Goal: Task Accomplishment & Management: Manage account settings

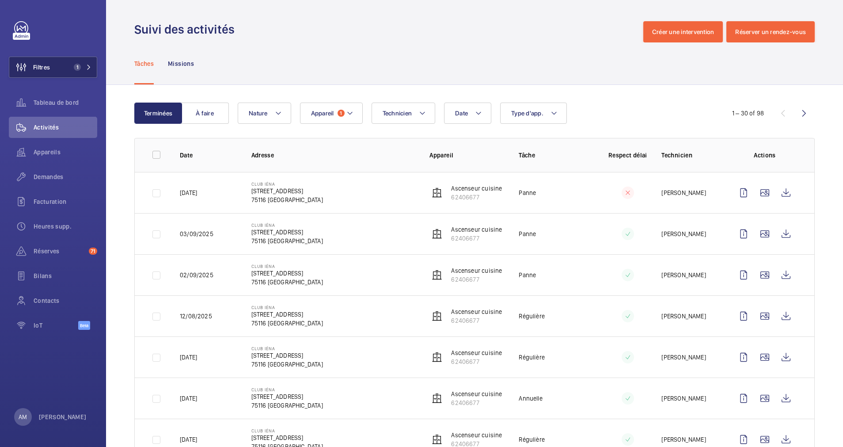
click at [93, 68] on button "Filtres 1" at bounding box center [53, 67] width 88 height 21
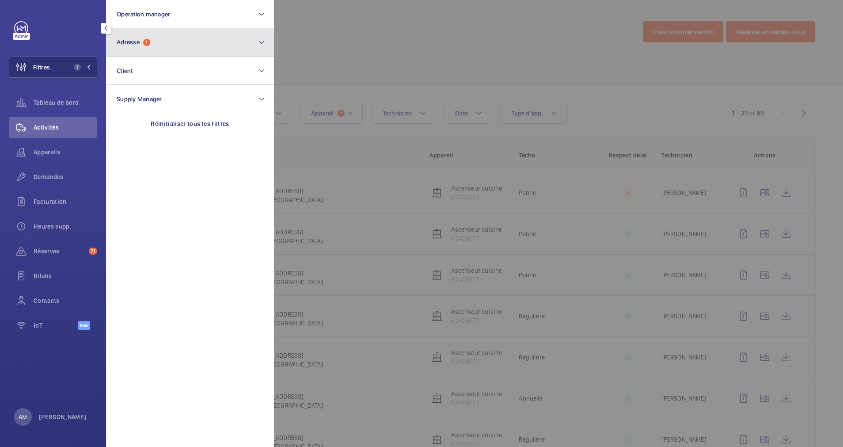
drag, startPoint x: 128, startPoint y: 47, endPoint x: 131, endPoint y: 53, distance: 7.1
click at [129, 48] on button "Adresse 1" at bounding box center [190, 42] width 168 height 28
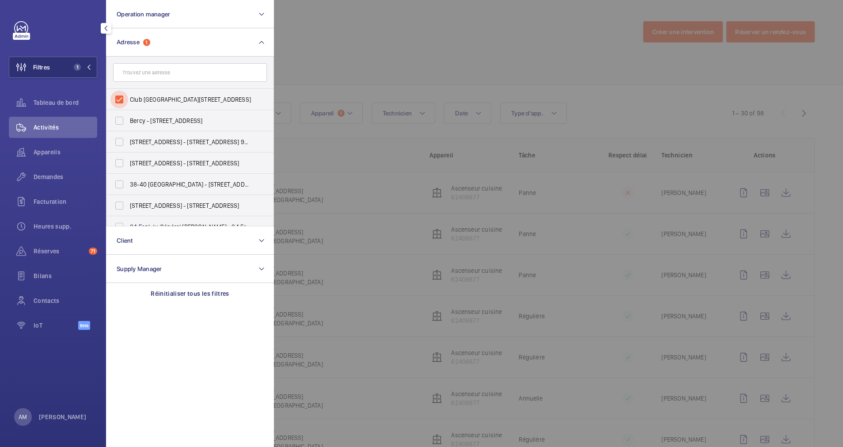
drag, startPoint x: 129, startPoint y: 87, endPoint x: 148, endPoint y: 69, distance: 26.9
click at [127, 93] on input "Club [GEOGRAPHIC_DATA][STREET_ADDRESS]" at bounding box center [119, 100] width 18 height 18
checkbox input "false"
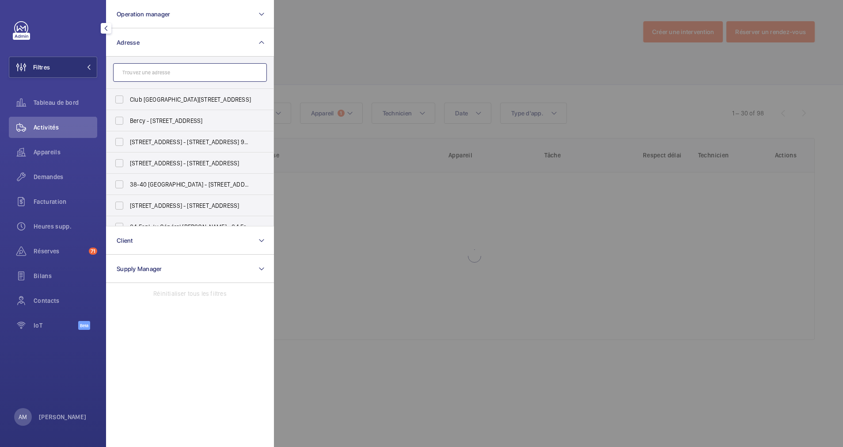
click at [149, 69] on input "text" at bounding box center [190, 72] width 154 height 19
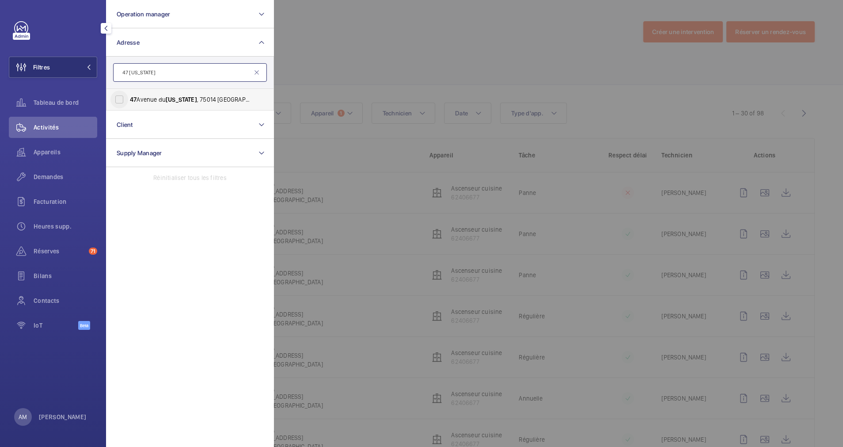
type input "47 [US_STATE]"
click at [117, 98] on input "[STREET_ADDRESS][GEOGRAPHIC_DATA][US_STATE][STREET_ADDRESS][US_STATE]" at bounding box center [119, 100] width 18 height 18
checkbox input "true"
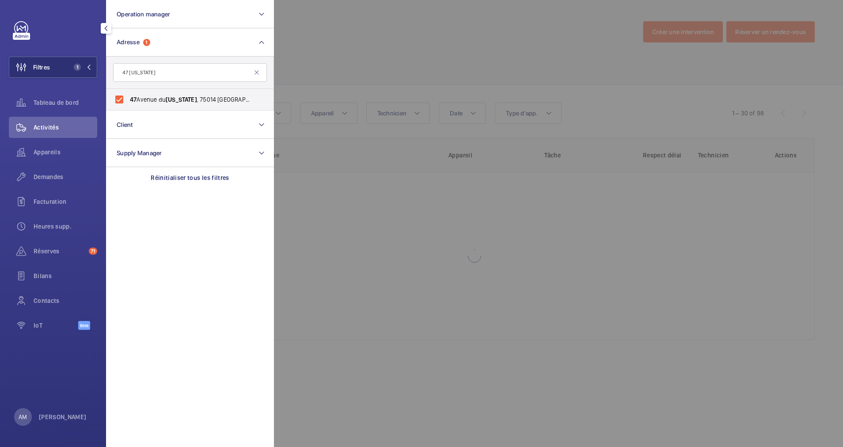
click at [406, 71] on div at bounding box center [695, 223] width 843 height 447
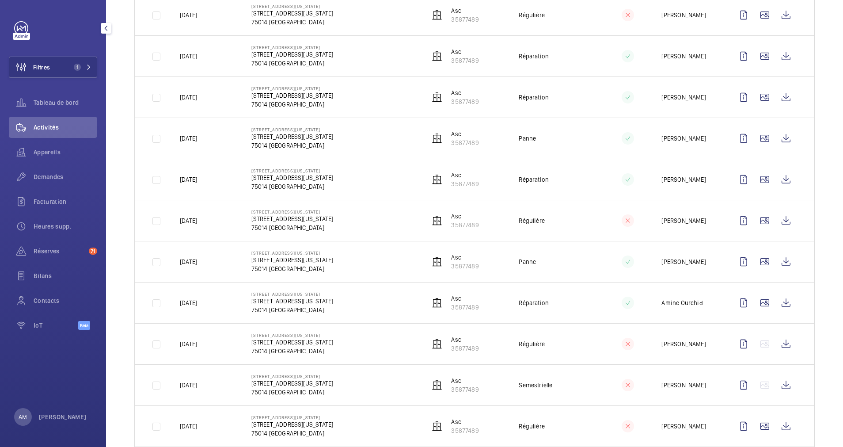
scroll to position [317, 0]
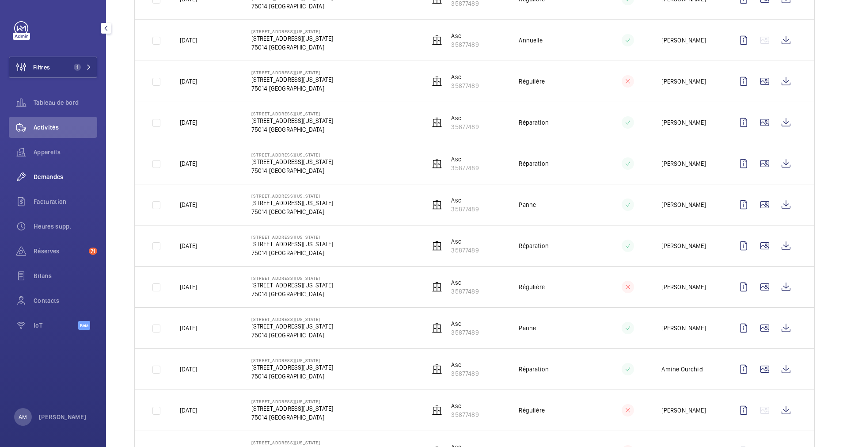
click at [39, 179] on span "Demandes" at bounding box center [66, 176] width 64 height 9
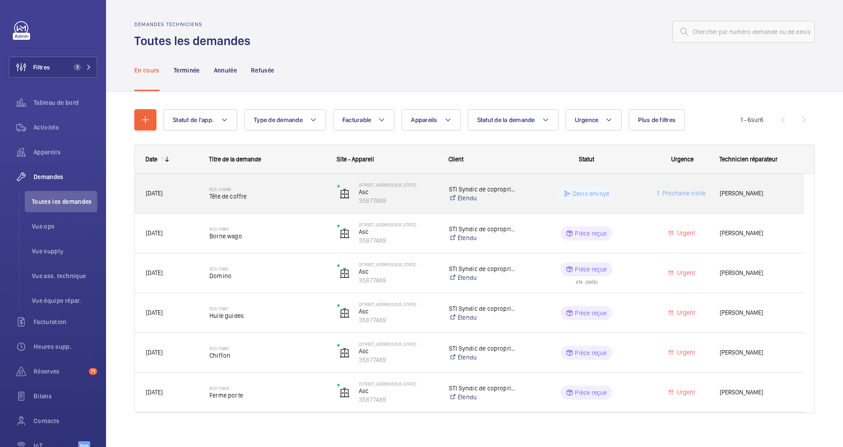
click at [268, 189] on h2 "R25-03468" at bounding box center [267, 188] width 116 height 5
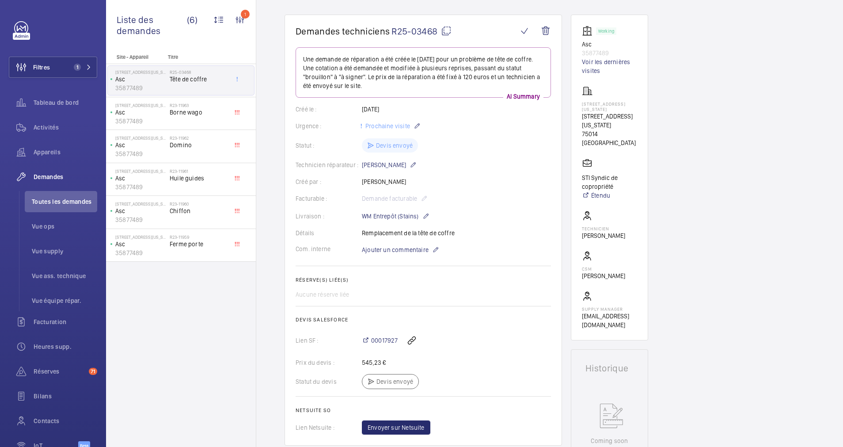
scroll to position [66, 0]
